Goal: Find specific page/section: Find specific page/section

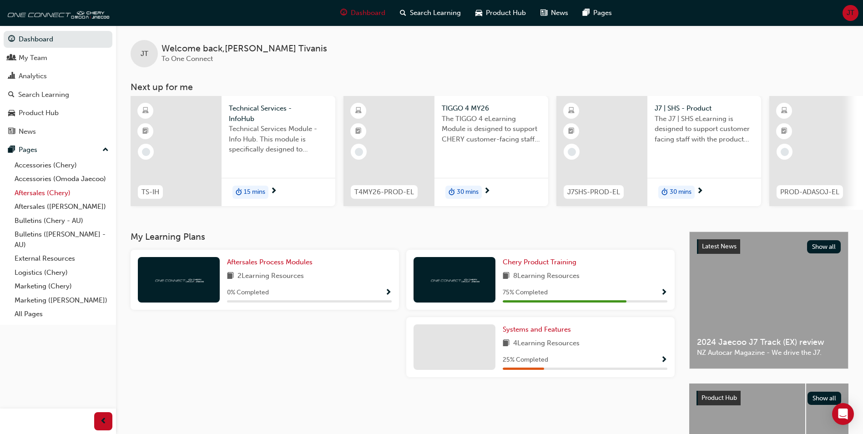
click at [62, 190] on link "Aftersales (Chery)" at bounding box center [61, 193] width 101 height 14
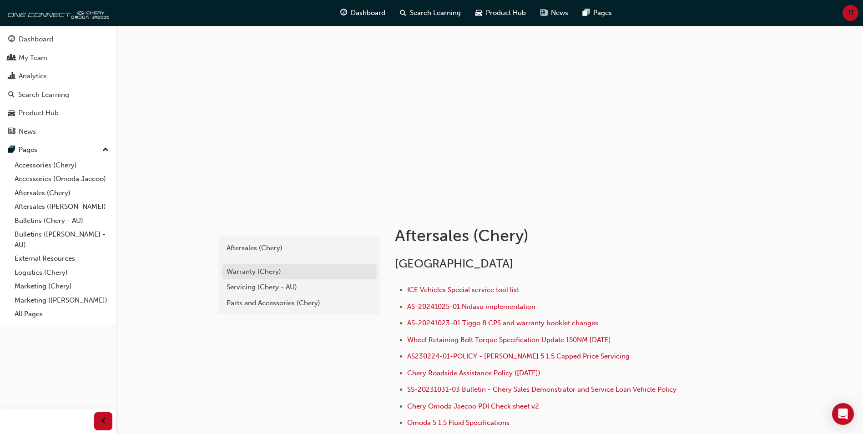
click at [267, 271] on div "Warranty (Chery)" at bounding box center [300, 272] width 146 height 10
